Goal: Transaction & Acquisition: Purchase product/service

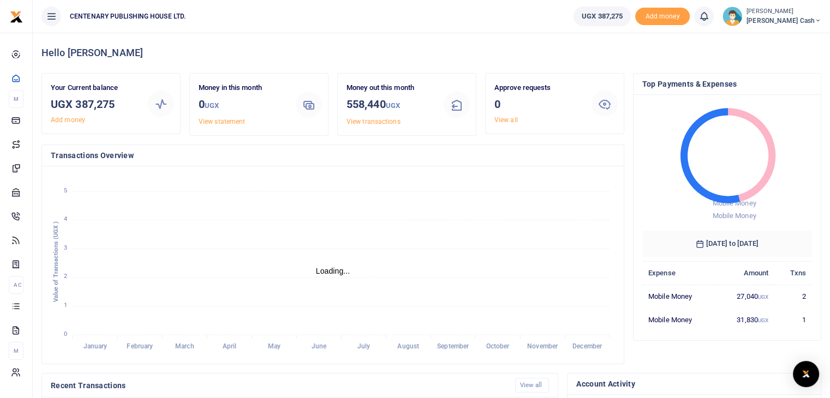
scroll to position [9, 9]
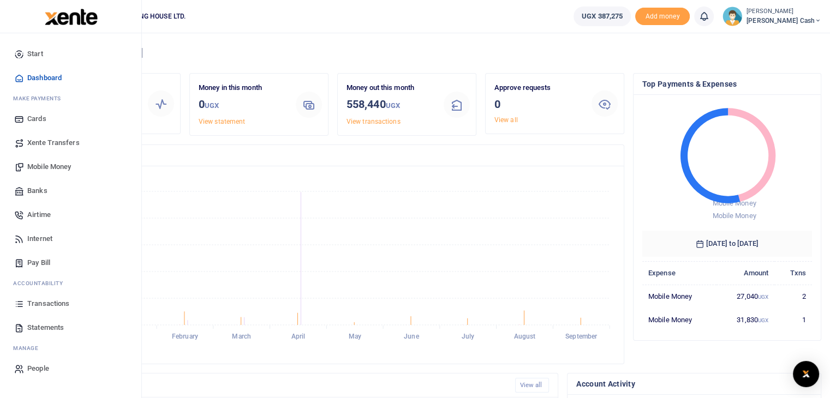
click at [61, 164] on span "Mobile Money" at bounding box center [49, 166] width 44 height 11
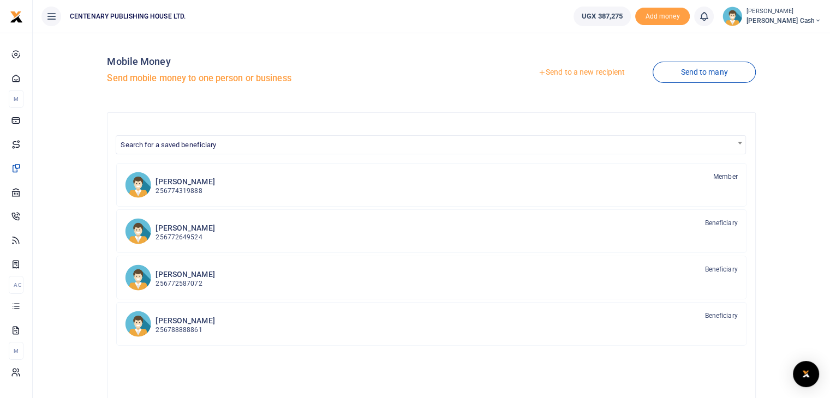
click at [557, 73] on link "Send to a new recipient" at bounding box center [581, 73] width 142 height 20
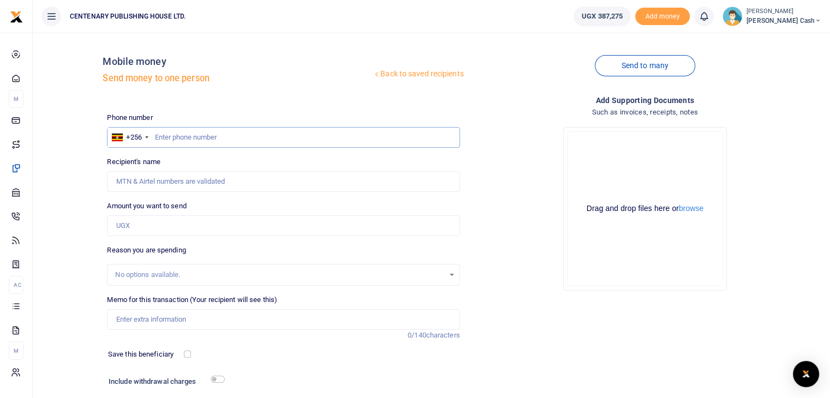
click at [158, 141] on input "text" at bounding box center [283, 137] width 352 height 21
type input "703396908"
type input "[PERSON_NAME]"
type input "703396908"
click at [170, 229] on input "Amount you want to send" at bounding box center [283, 225] width 352 height 21
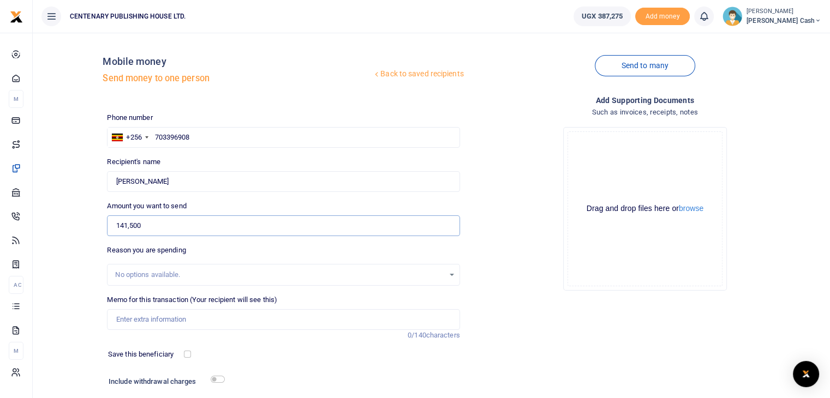
type input "141,500"
click at [188, 314] on input "Memo for this transaction (Your recipient will see this)" at bounding box center [283, 319] width 352 height 21
click at [168, 325] on input "Office expenses nd others" at bounding box center [283, 319] width 352 height 21
click at [201, 320] on input "Office expenses and others" at bounding box center [283, 319] width 352 height 21
type input "Office expenses and others"
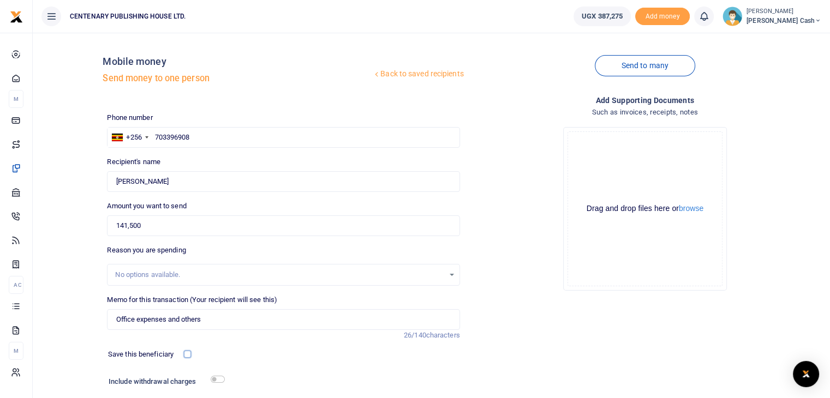
click at [188, 354] on input "checkbox" at bounding box center [187, 354] width 7 height 7
checkbox input "true"
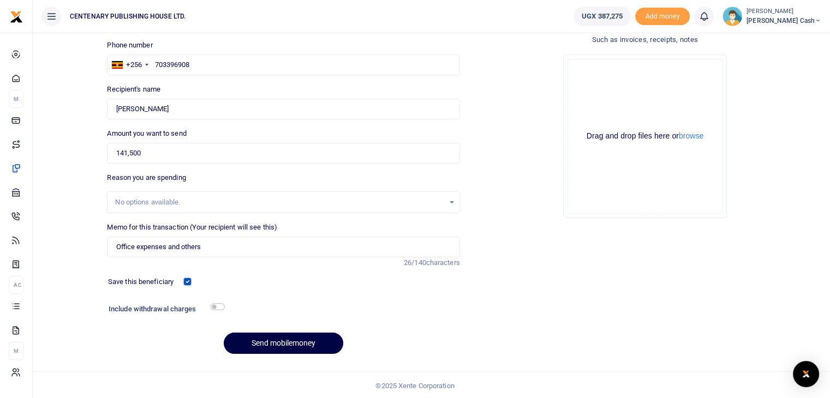
scroll to position [74, 0]
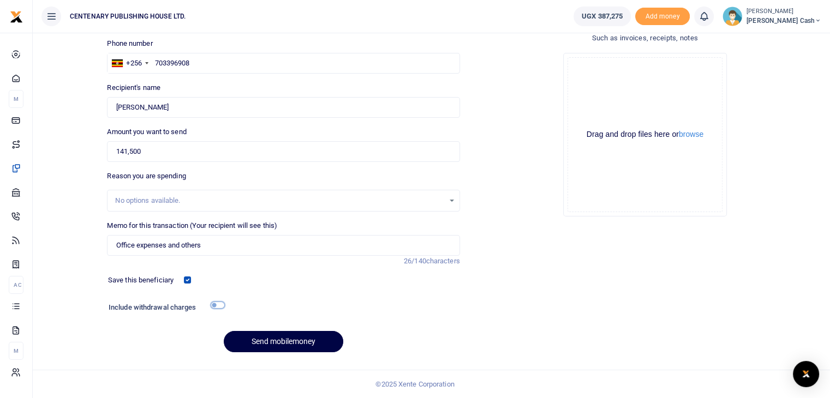
click at [213, 304] on input "checkbox" at bounding box center [218, 305] width 14 height 7
checkbox input "true"
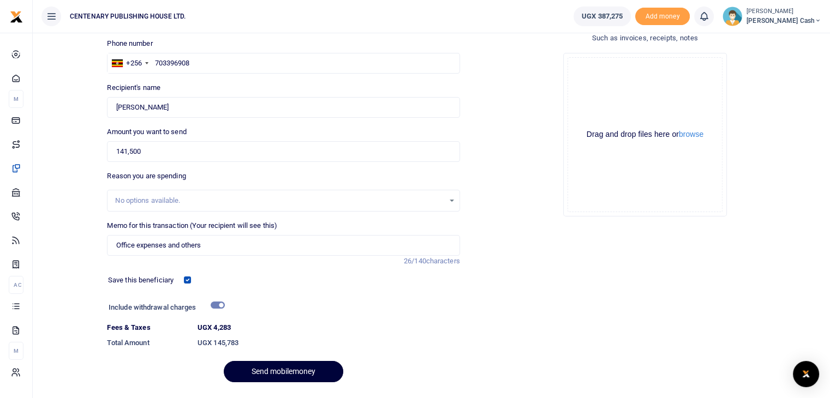
click at [310, 372] on button "Send mobilemoney" at bounding box center [283, 371] width 119 height 21
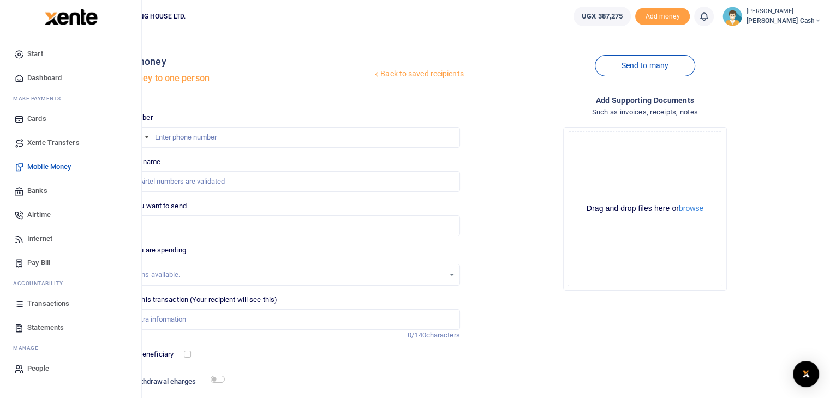
click at [55, 79] on span "Dashboard" at bounding box center [44, 78] width 34 height 11
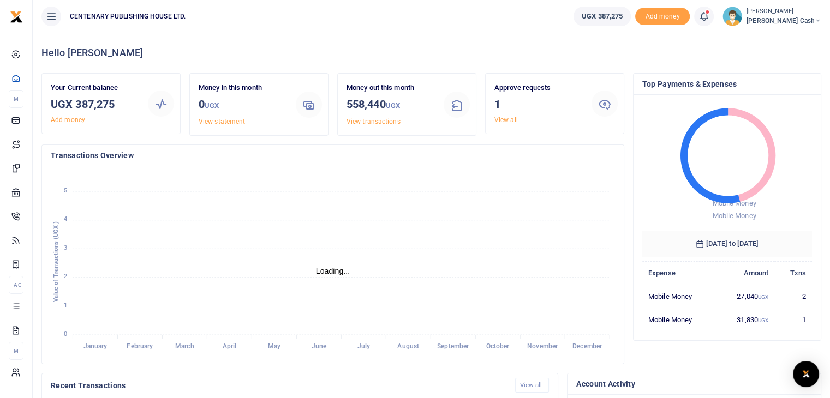
scroll to position [9, 9]
